Goal: Obtain resource: Obtain resource

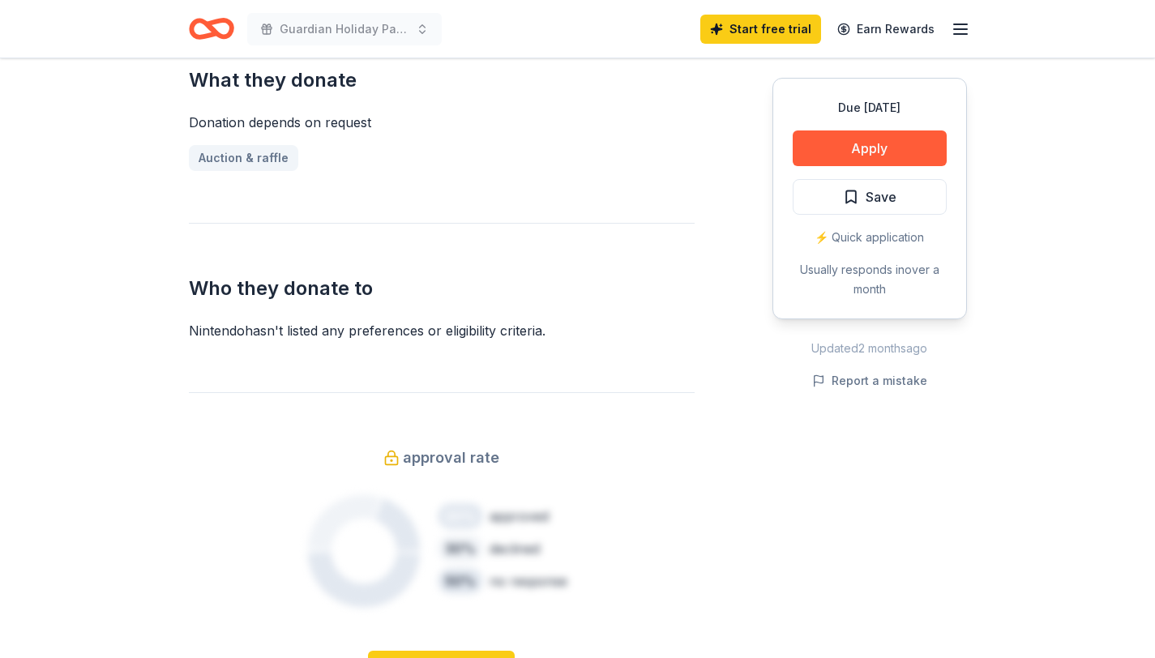
scroll to position [650, 0]
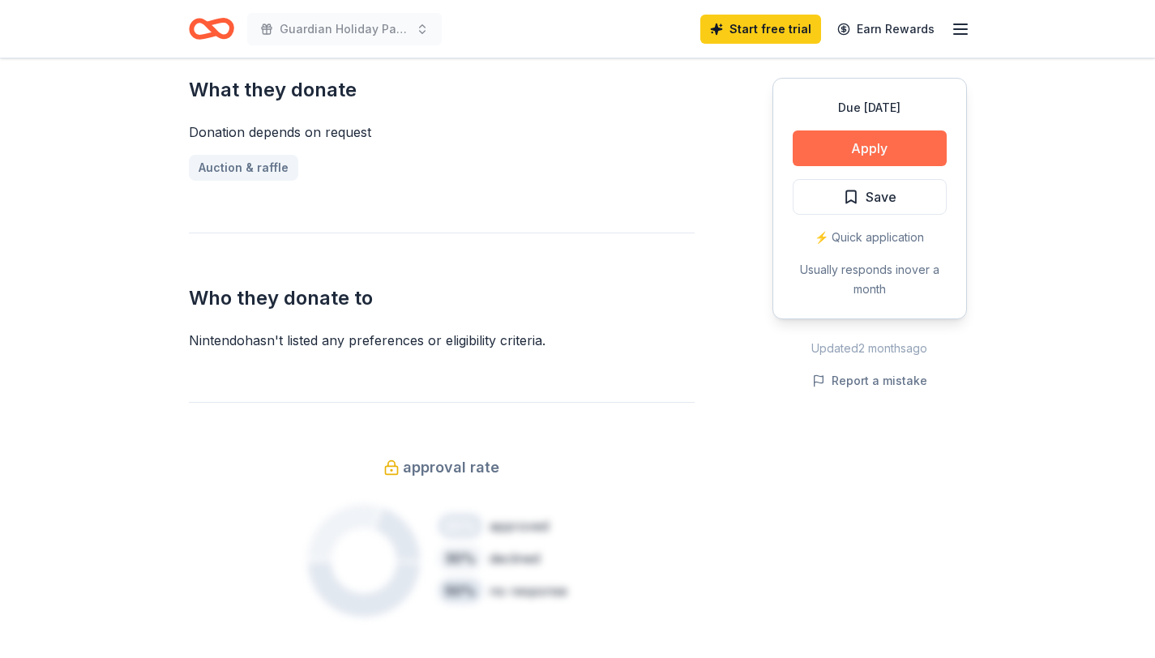
click at [899, 147] on button "Apply" at bounding box center [870, 148] width 154 height 36
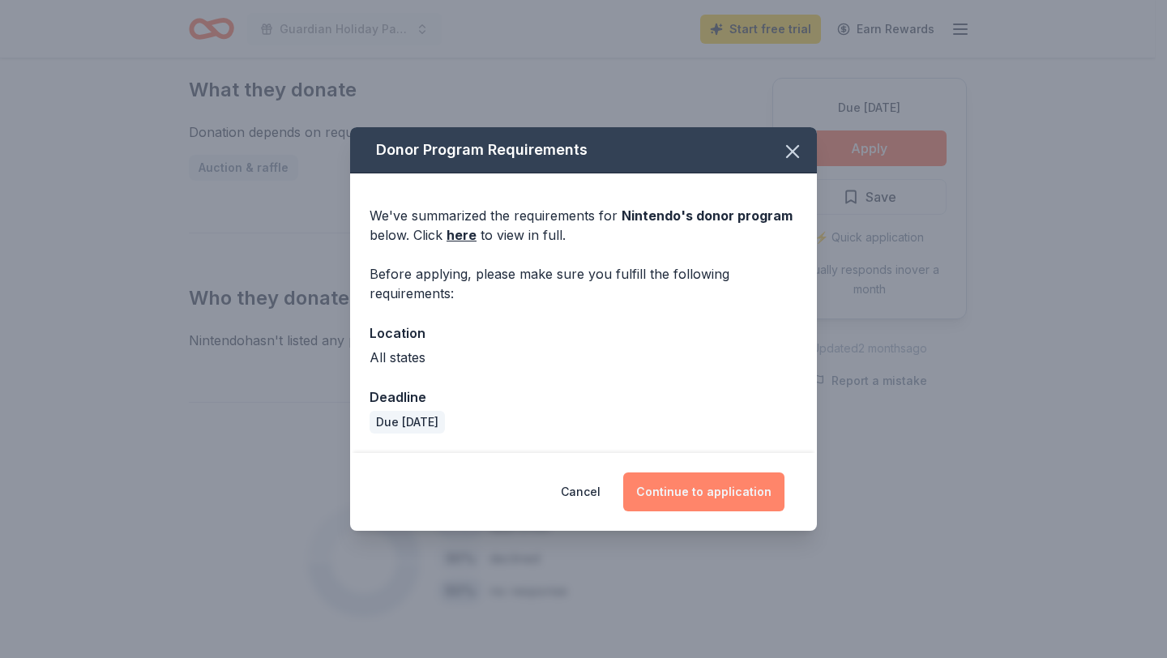
click at [730, 481] on button "Continue to application" at bounding box center [703, 491] width 161 height 39
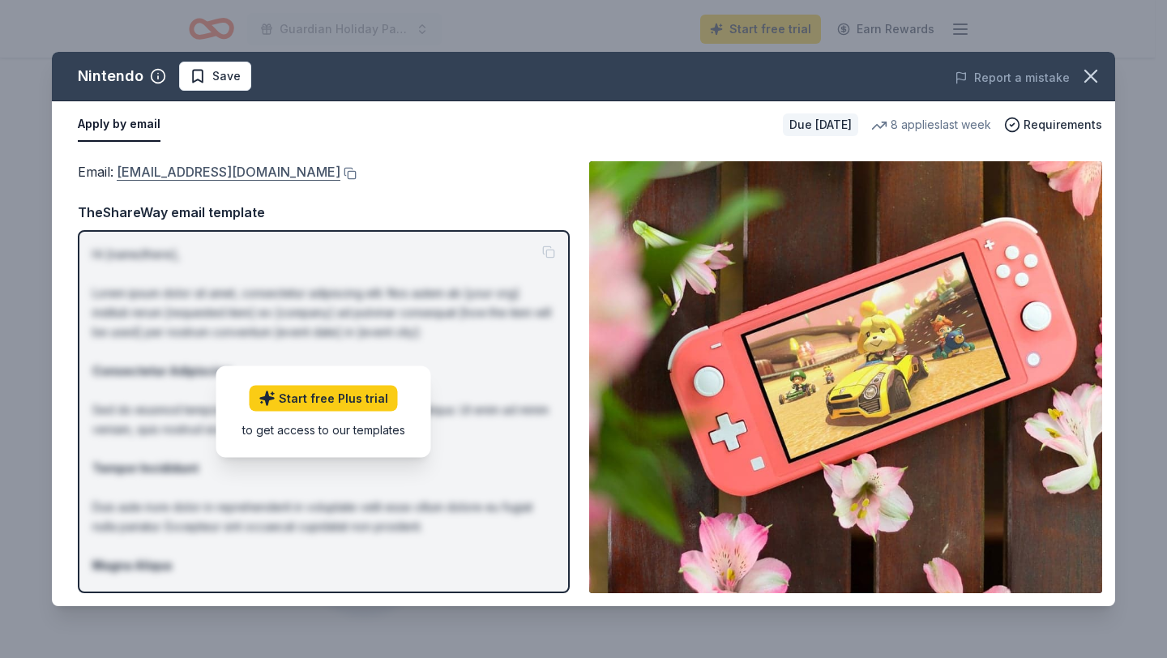
click at [340, 174] on link "charitablecontributionrequest@noa.nintendo.com" at bounding box center [229, 171] width 224 height 21
click at [357, 170] on button at bounding box center [348, 173] width 16 height 13
click at [1092, 79] on icon "button" at bounding box center [1090, 76] width 23 height 23
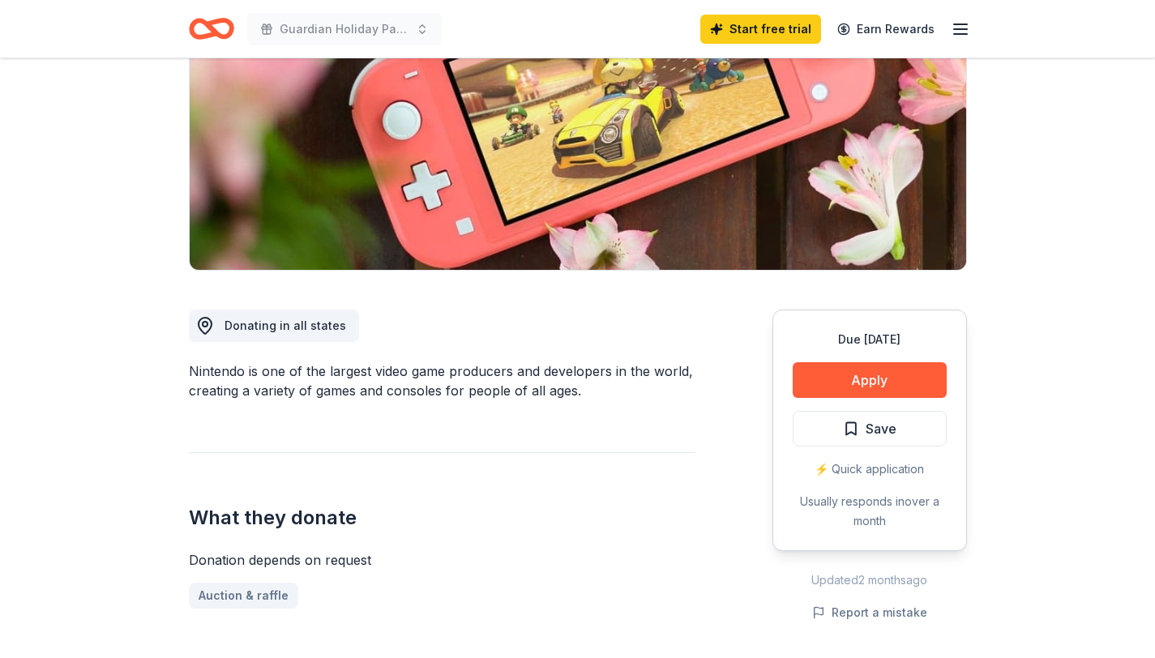
scroll to position [0, 0]
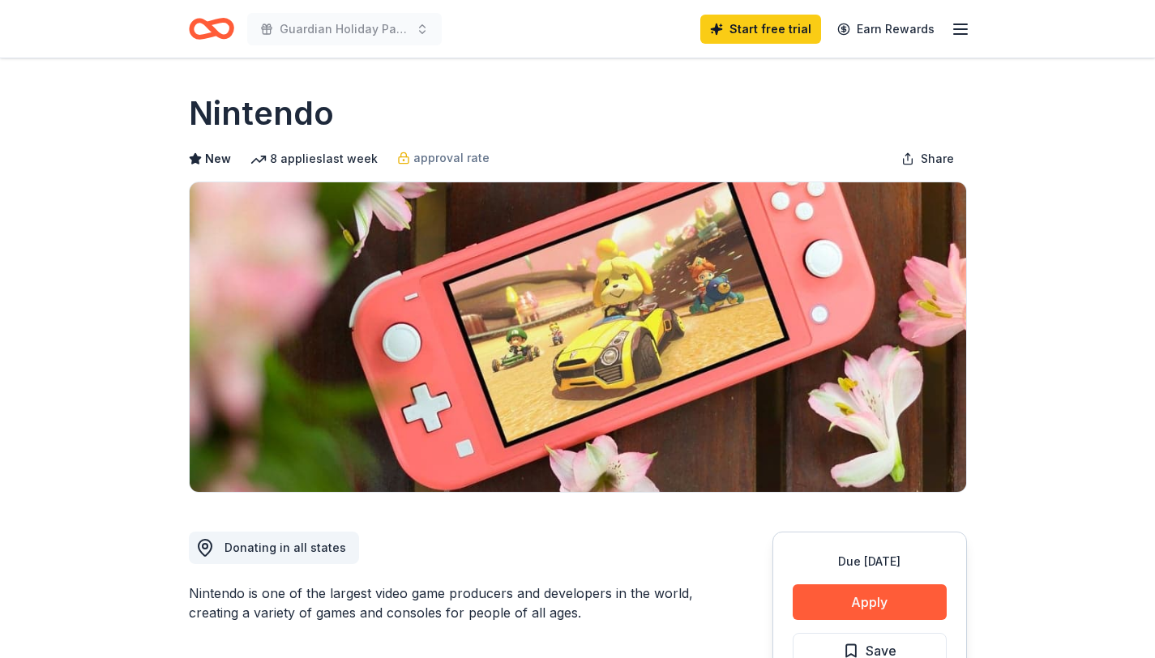
click at [203, 25] on icon "Home" at bounding box center [211, 29] width 45 height 38
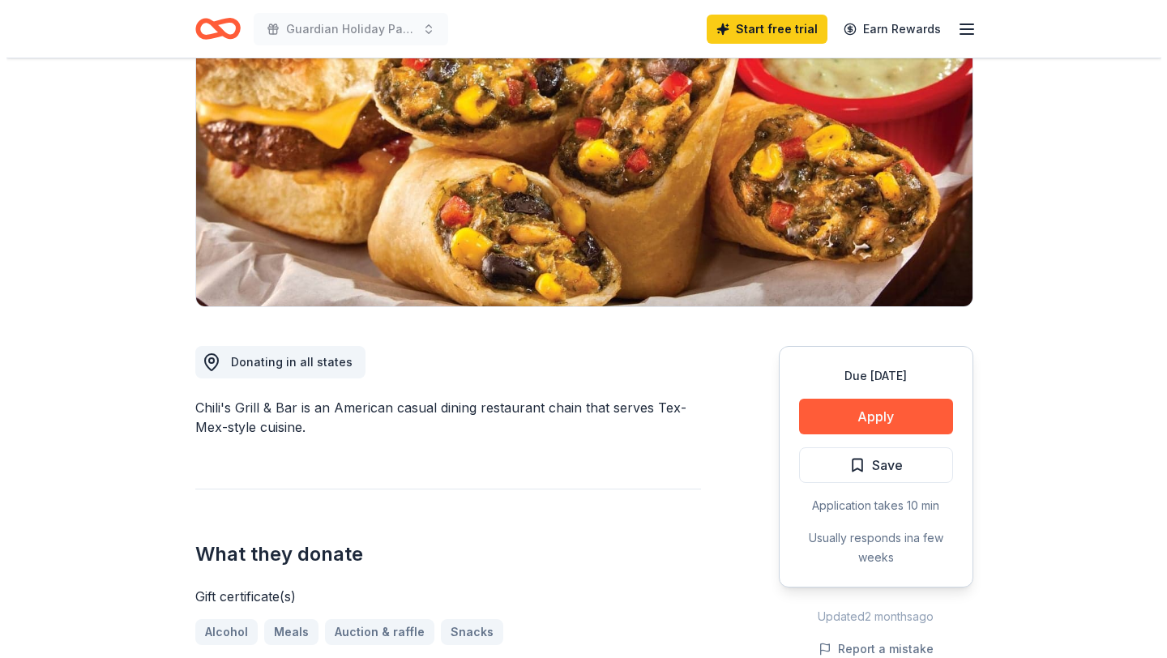
scroll to position [225, 0]
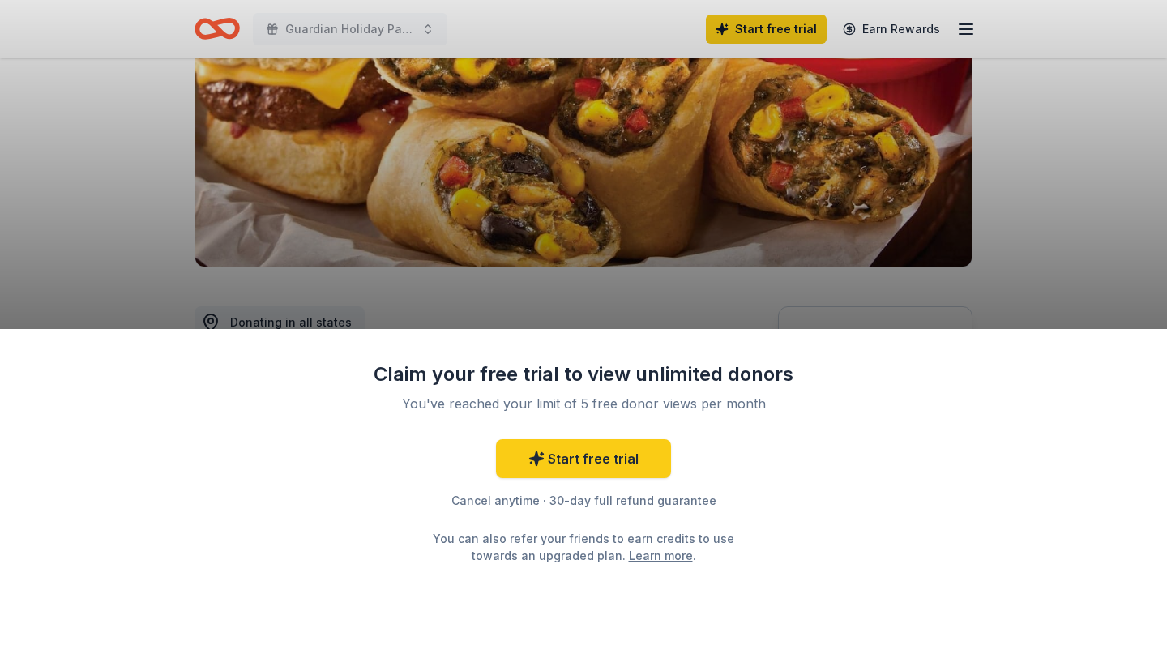
click at [872, 252] on div "Claim your free trial to view unlimited donors You've reached your limit of 5 f…" at bounding box center [583, 329] width 1167 height 658
